Goal: Task Accomplishment & Management: Manage account settings

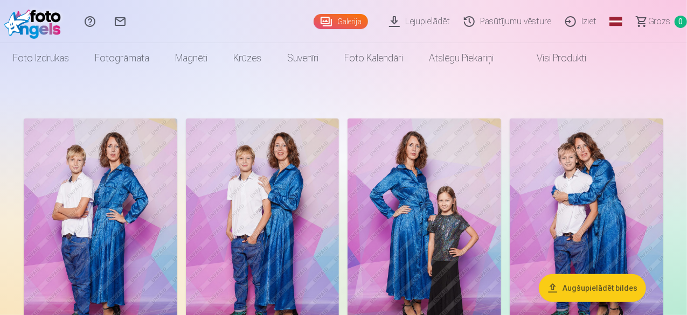
click at [571, 18] on link "Iziet" at bounding box center [582, 21] width 45 height 43
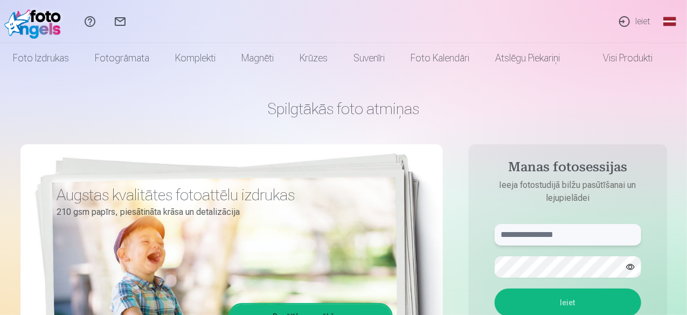
click at [574, 235] on input "text" at bounding box center [568, 235] width 147 height 22
type input "**********"
click at [577, 299] on button "Ieiet" at bounding box center [568, 303] width 147 height 28
